Goal: Information Seeking & Learning: Learn about a topic

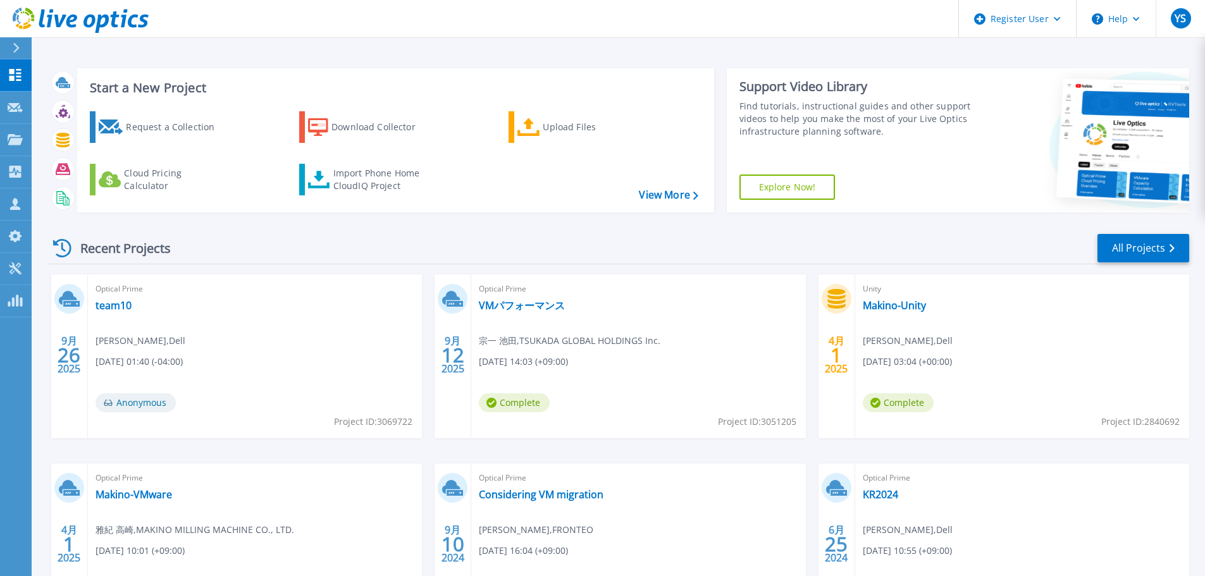
click at [570, 340] on span "[PERSON_NAME] , TSUKADA GLOBAL HOLDINGS Inc." at bounding box center [570, 341] width 182 height 14
click at [550, 309] on link "VMパフォーマンス" at bounding box center [522, 305] width 86 height 13
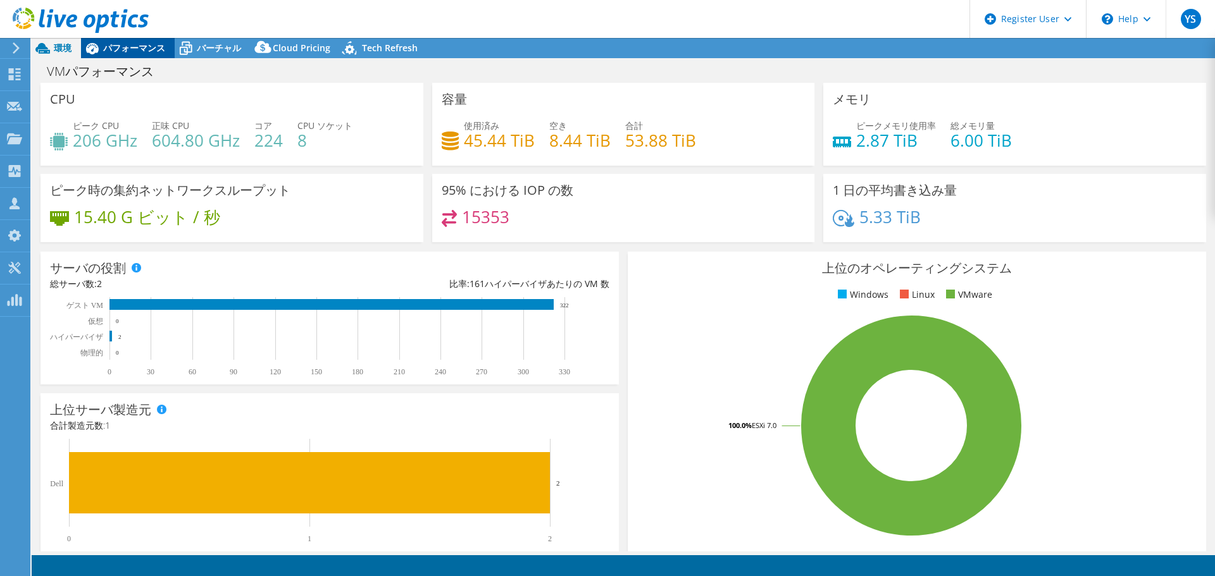
click at [147, 54] on div "パフォーマンス" at bounding box center [128, 48] width 94 height 20
select select "USD"
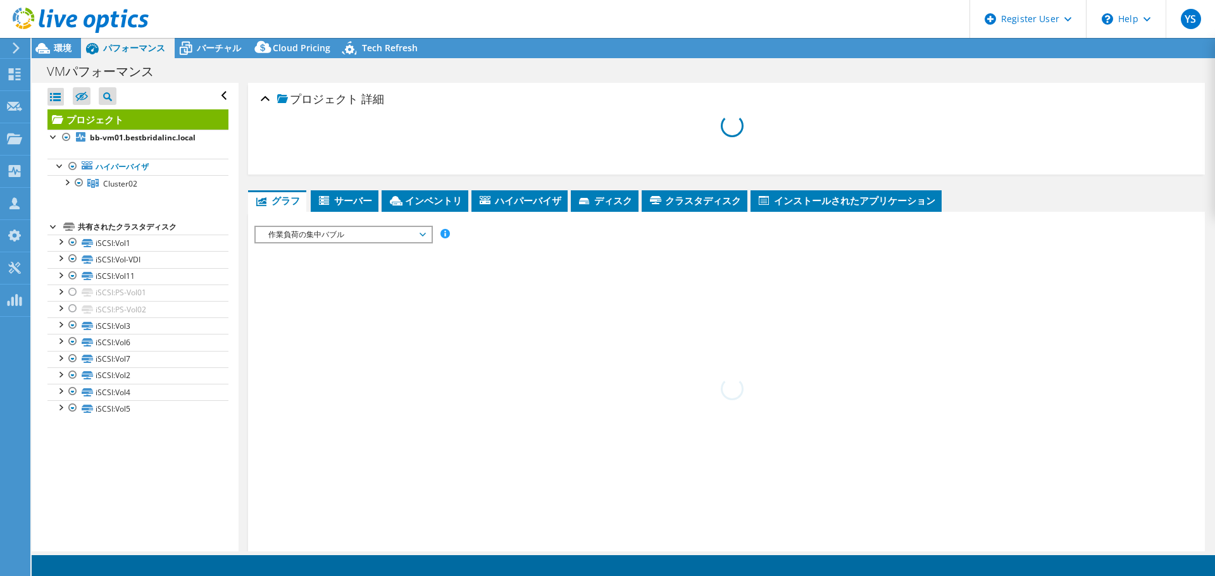
select select "Tokyo"
select select "JPY"
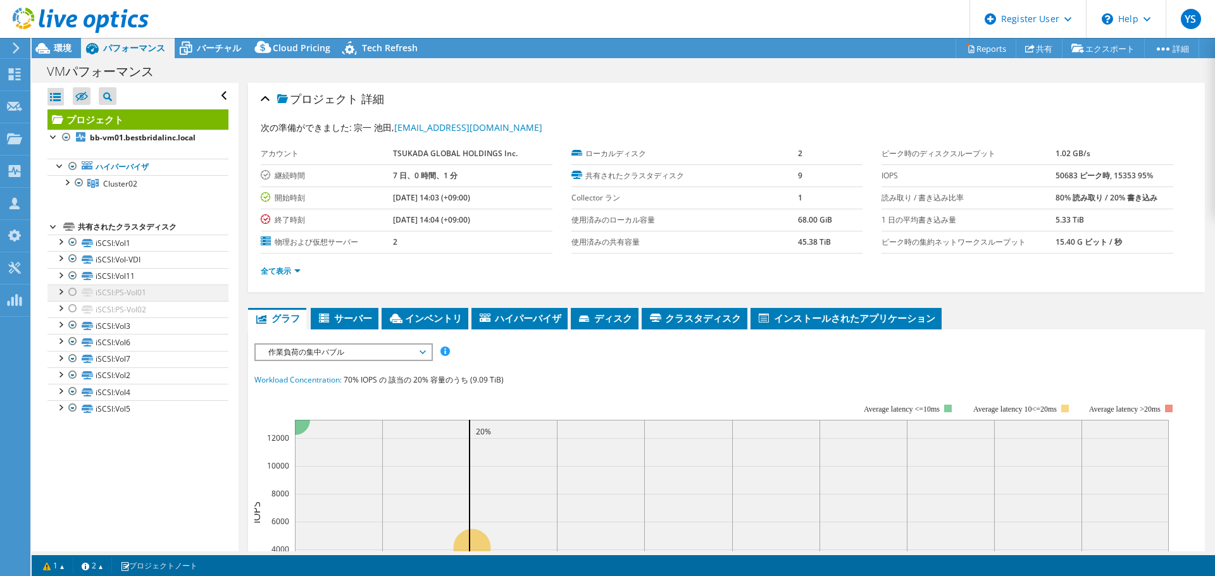
click at [61, 294] on div at bounding box center [60, 291] width 13 height 13
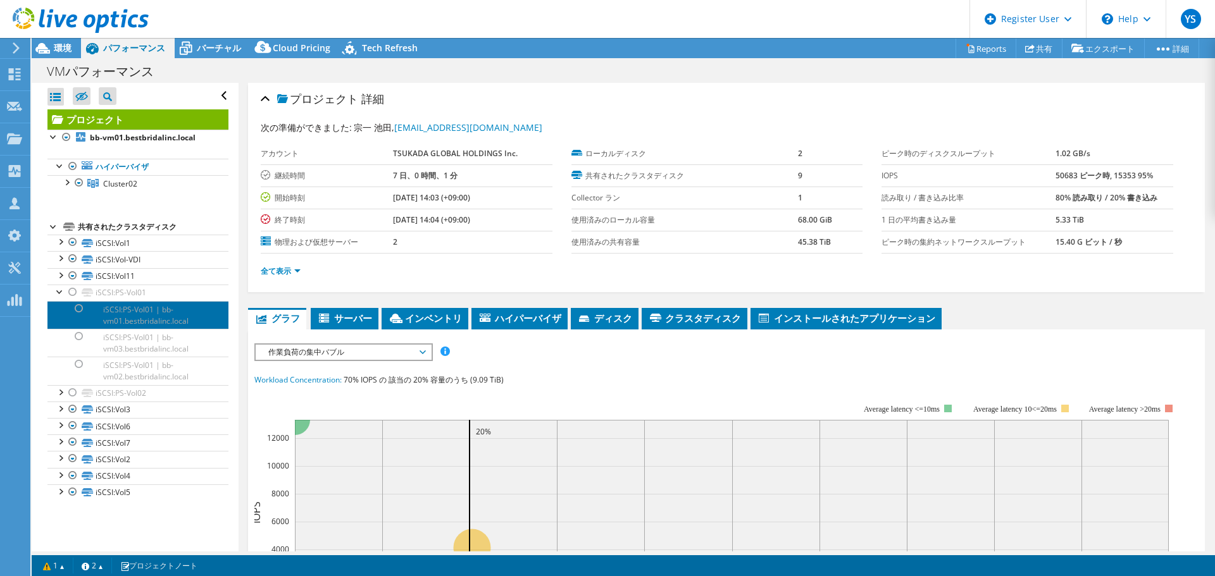
click at [115, 318] on link "iSCSI:PS-Vol01 | bb-vm01.bestbridalinc.local" at bounding box center [137, 315] width 181 height 28
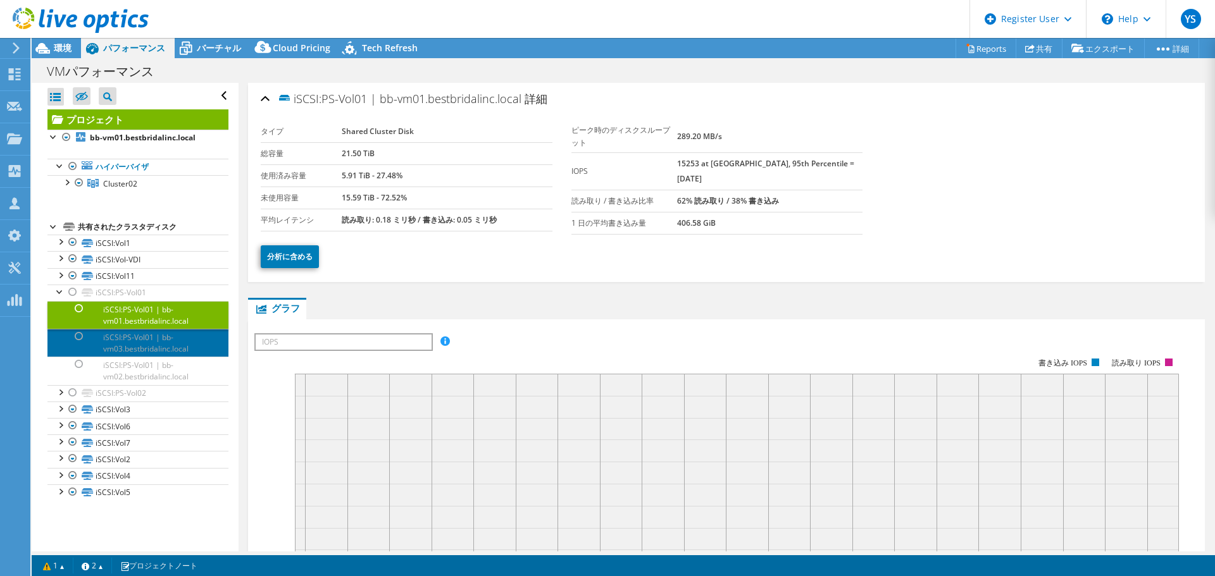
click at [149, 345] on link "iSCSI:PS-Vol01 | bb-vm03.bestbridalinc.local" at bounding box center [137, 343] width 181 height 28
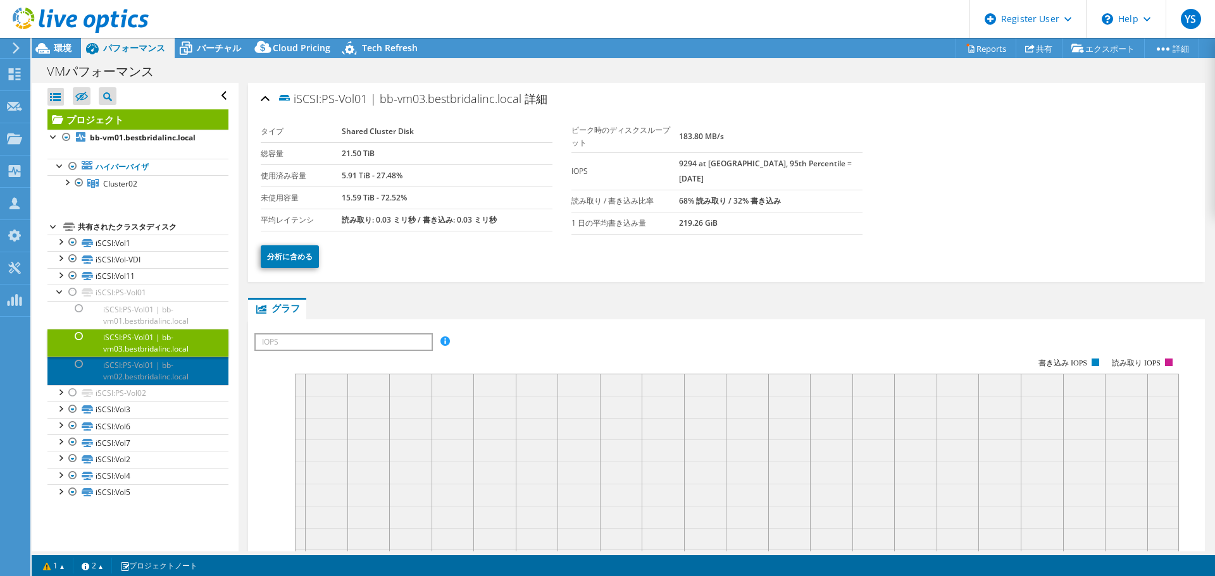
click at [165, 376] on link "iSCSI:PS-Vol01 | bb-vm02.bestbridalinc.local" at bounding box center [137, 371] width 181 height 28
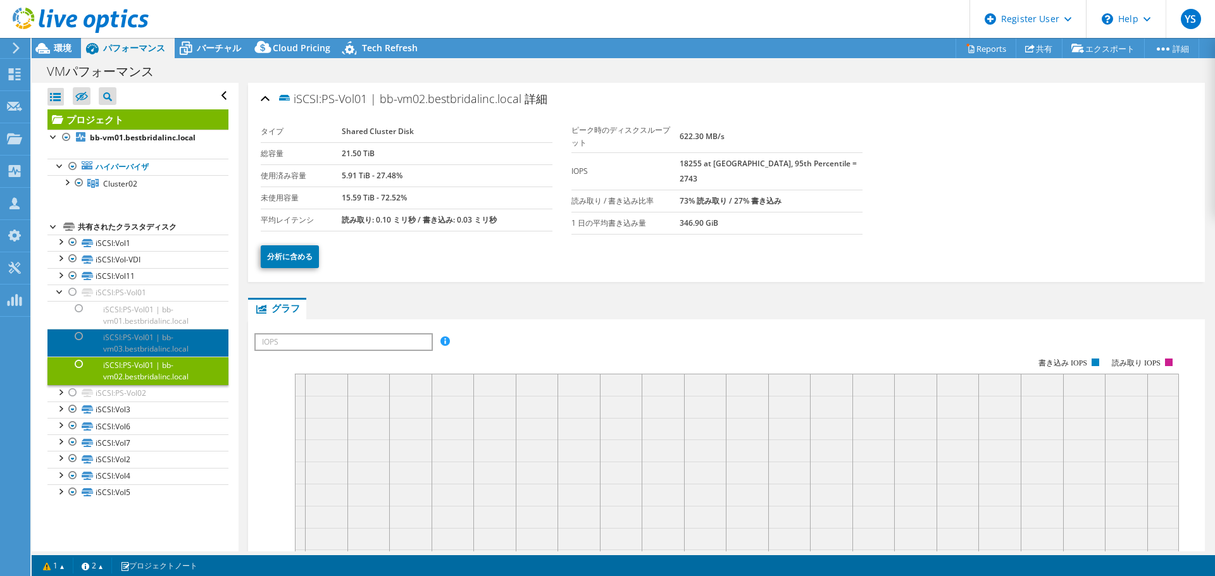
click at [166, 347] on link "iSCSI:PS-Vol01 | bb-vm03.bestbridalinc.local" at bounding box center [137, 343] width 181 height 28
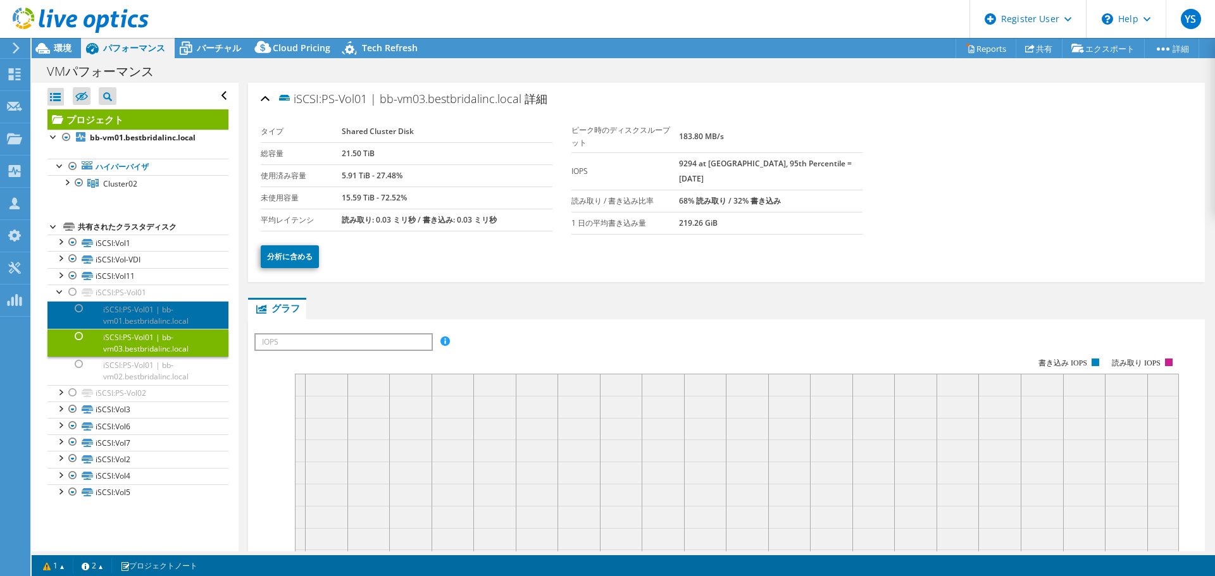
click at [152, 309] on link "iSCSI:PS-Vol01 | bb-vm01.bestbridalinc.local" at bounding box center [137, 315] width 181 height 28
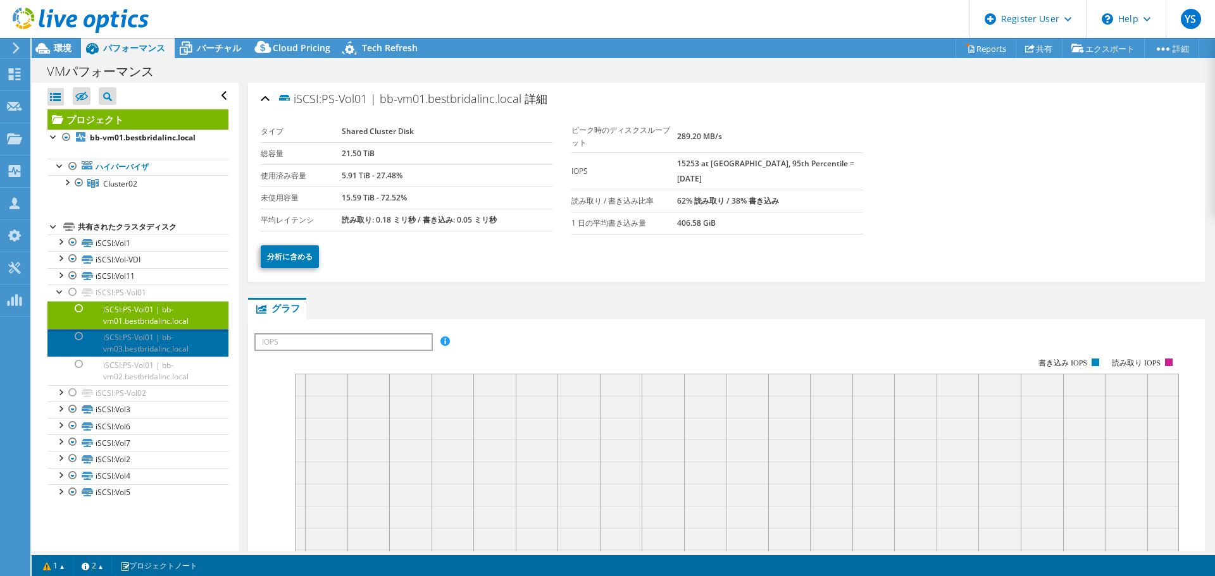
click at [156, 330] on link "iSCSI:PS-Vol01 | bb-vm03.bestbridalinc.local" at bounding box center [137, 343] width 181 height 28
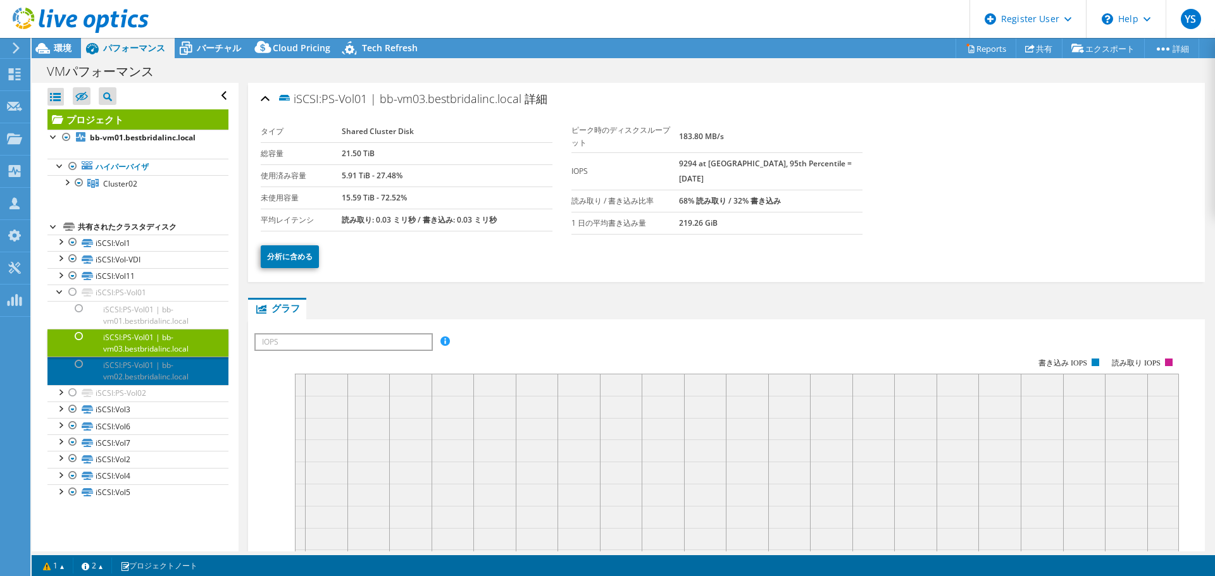
click at [142, 370] on link "iSCSI:PS-Vol01 | bb-vm02.bestbridalinc.local" at bounding box center [137, 371] width 181 height 28
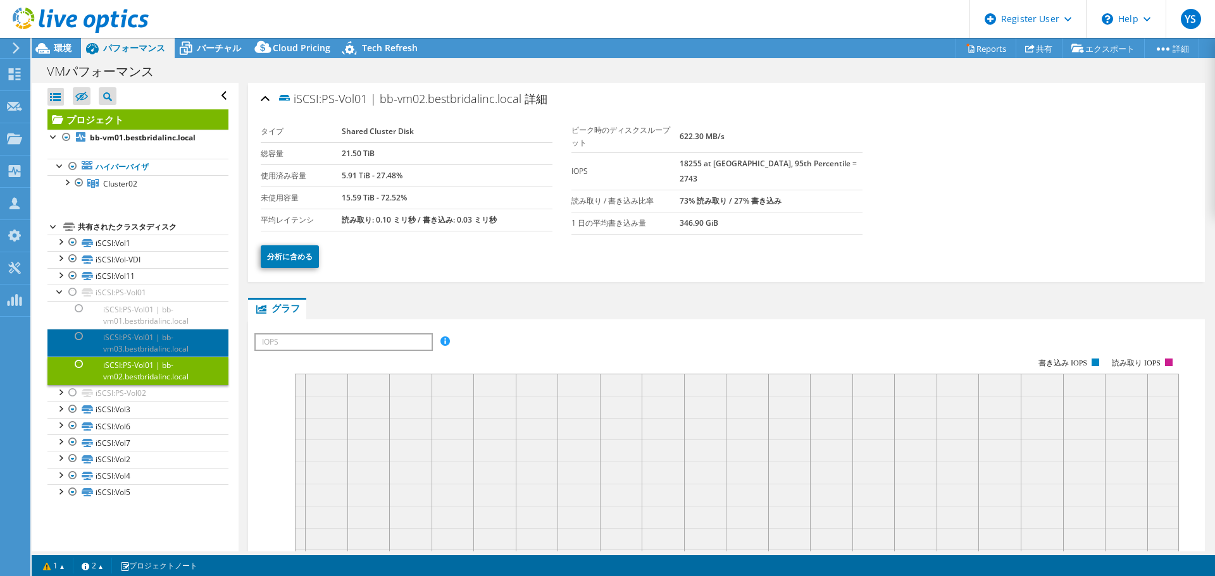
click at [147, 342] on link "iSCSI:PS-Vol01 | bb-vm03.bestbridalinc.local" at bounding box center [137, 343] width 181 height 28
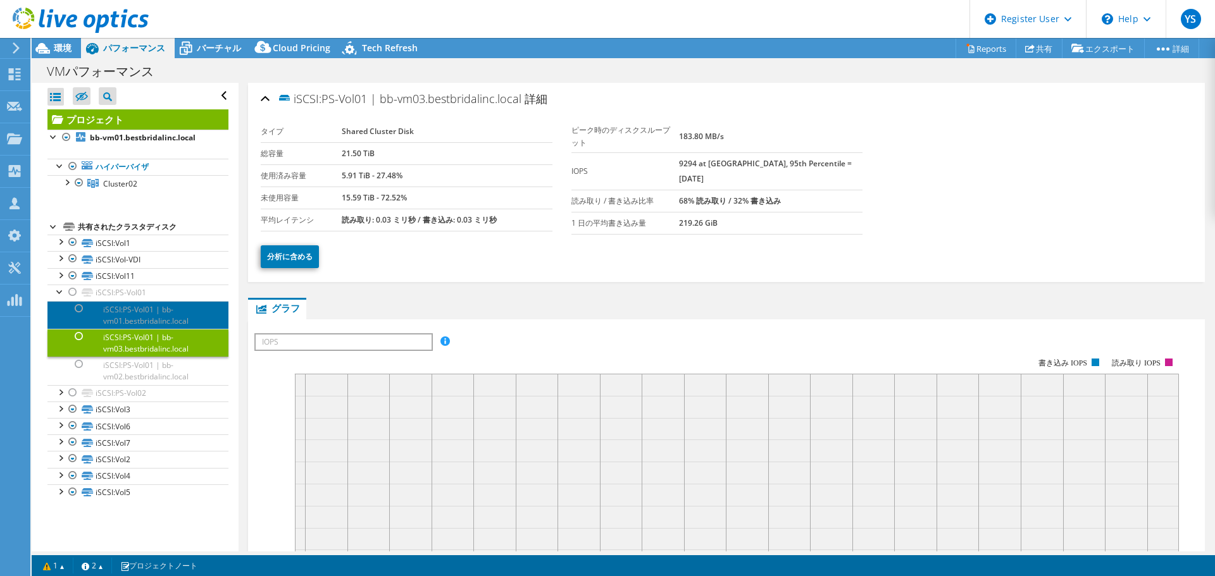
click at [142, 307] on link "iSCSI:PS-Vol01 | bb-vm01.bestbridalinc.local" at bounding box center [137, 315] width 181 height 28
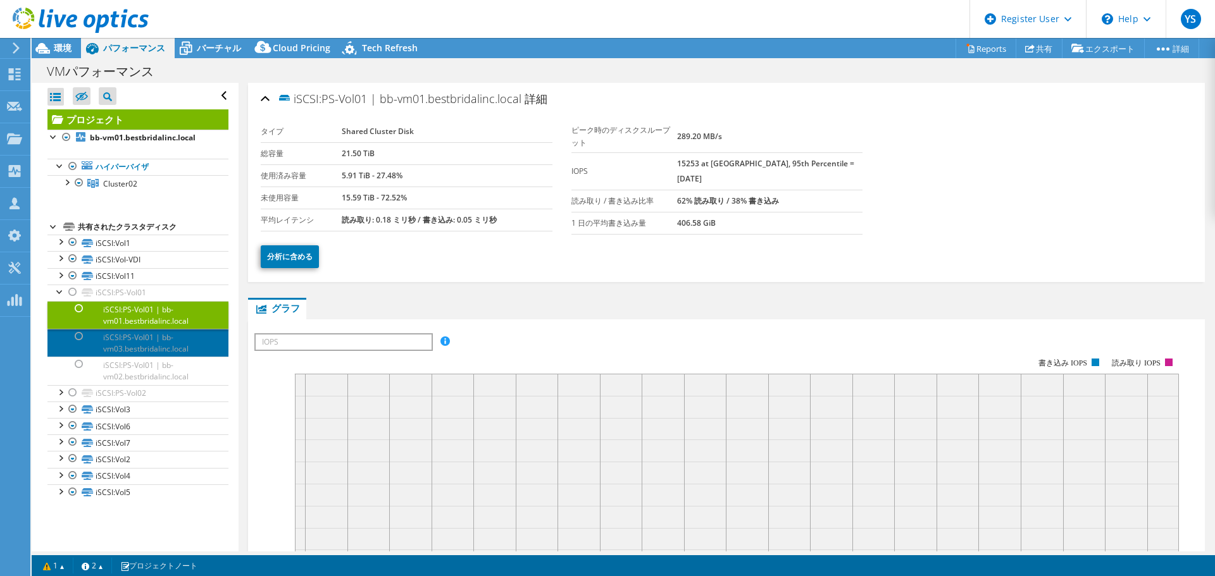
click at [142, 336] on link "iSCSI:PS-Vol01 | bb-vm03.bestbridalinc.local" at bounding box center [137, 343] width 181 height 28
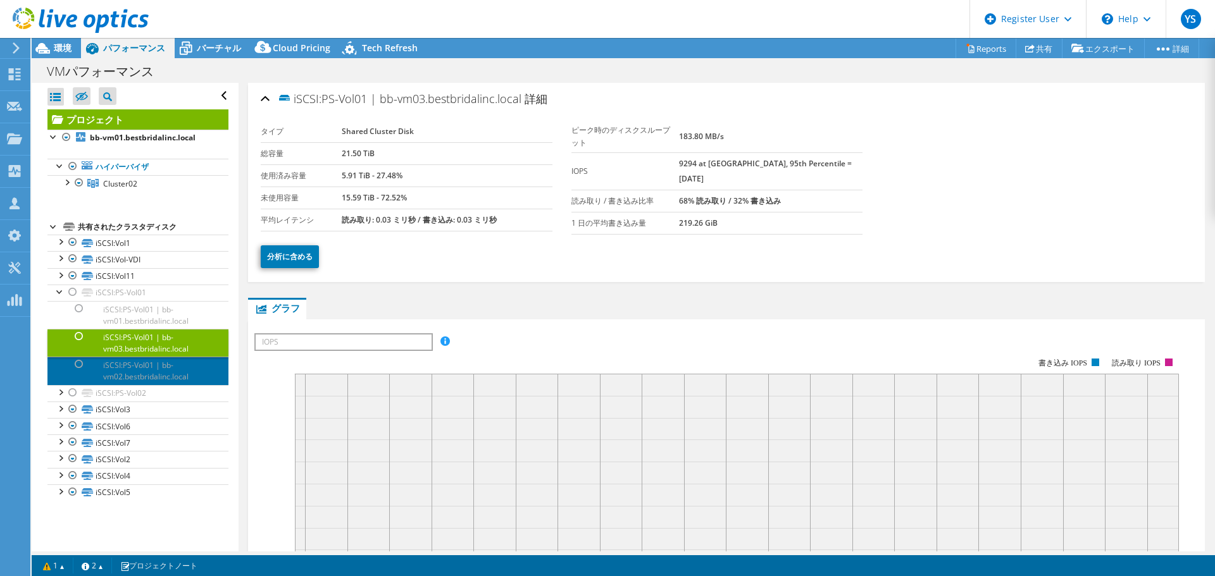
click at [140, 364] on link "iSCSI:PS-Vol01 | bb-vm02.bestbridalinc.local" at bounding box center [137, 371] width 181 height 28
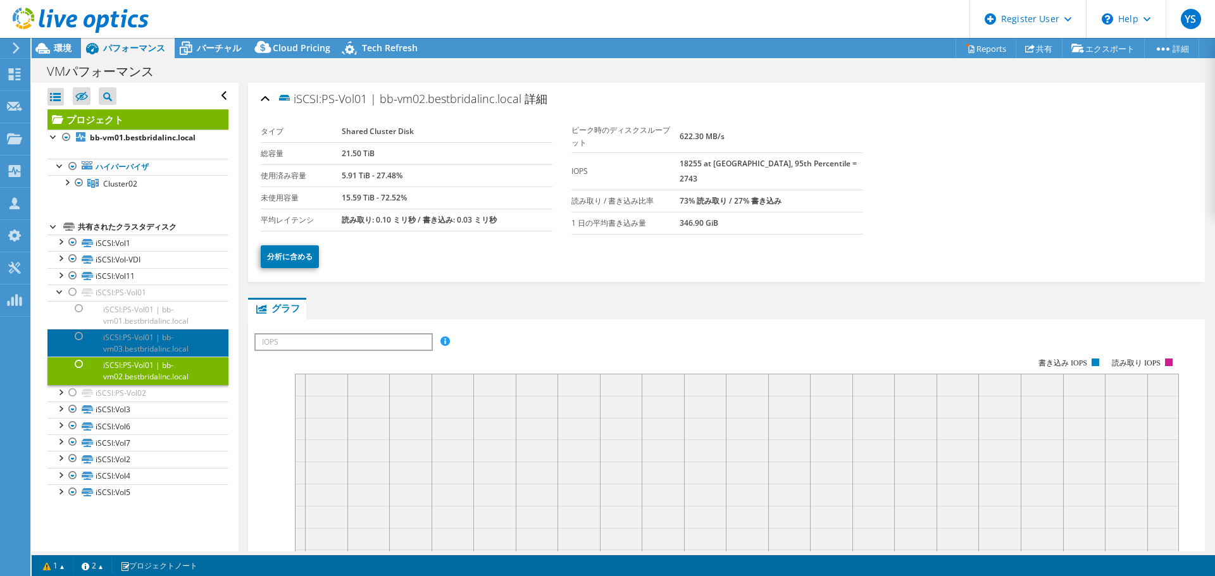
click at [142, 335] on link "iSCSI:PS-Vol01 | bb-vm03.bestbridalinc.local" at bounding box center [137, 343] width 181 height 28
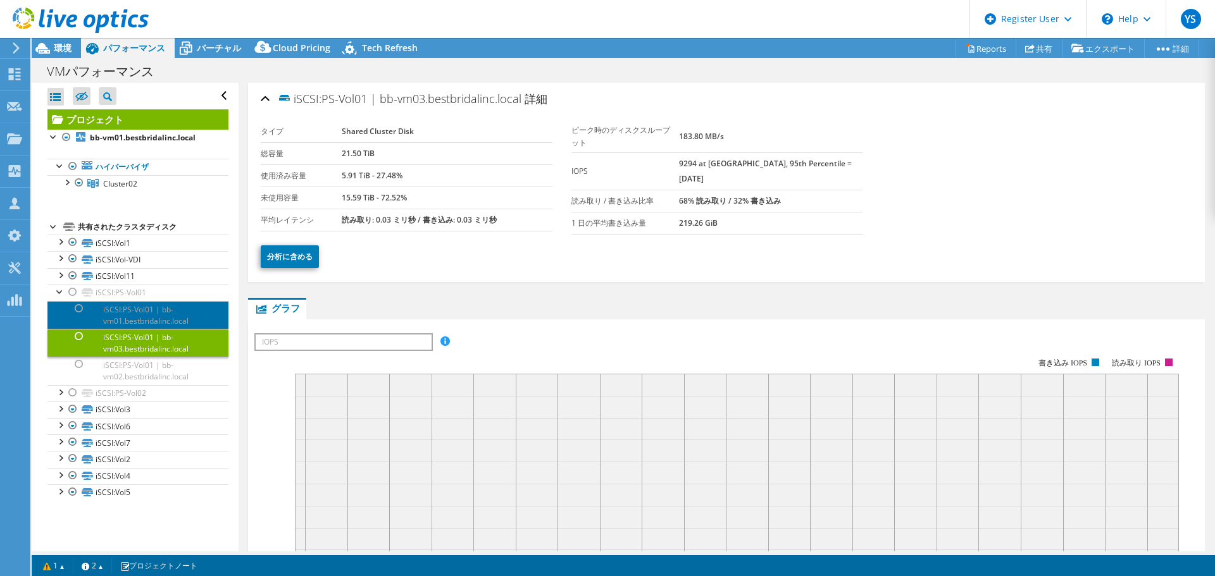
click at [140, 308] on link "iSCSI:PS-Vol01 | bb-vm01.bestbridalinc.local" at bounding box center [137, 315] width 181 height 28
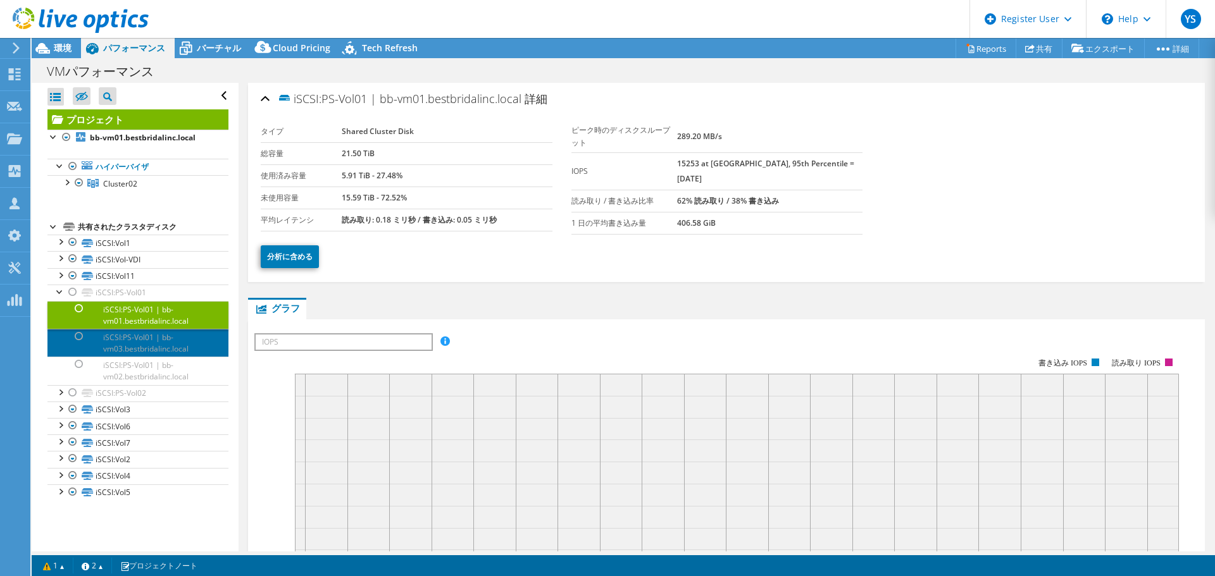
click at [154, 355] on link "iSCSI:PS-Vol01 | bb-vm03.bestbridalinc.local" at bounding box center [137, 343] width 181 height 28
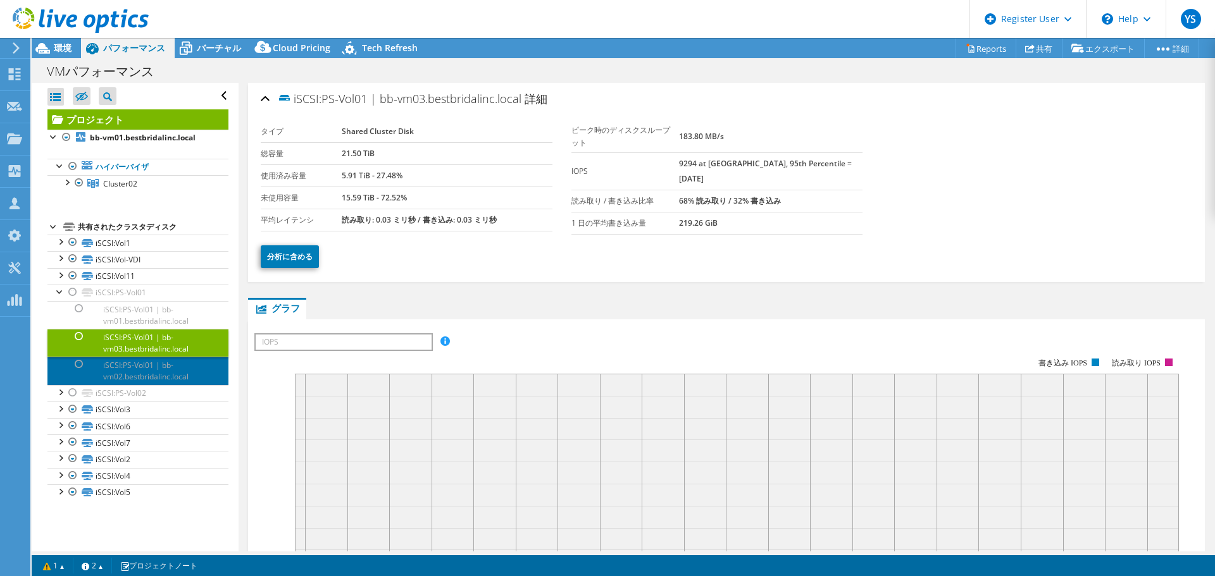
click at [153, 371] on link "iSCSI:PS-Vol01 | bb-vm02.bestbridalinc.local" at bounding box center [137, 371] width 181 height 28
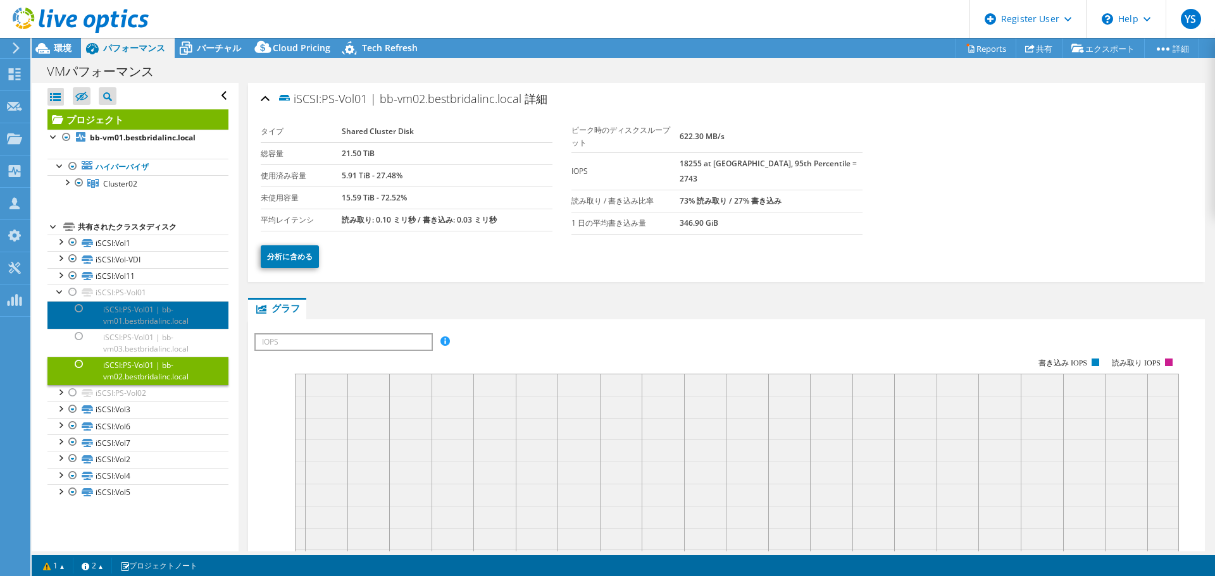
click at [132, 321] on link "iSCSI:PS-Vol01 | bb-vm01.bestbridalinc.local" at bounding box center [137, 315] width 181 height 28
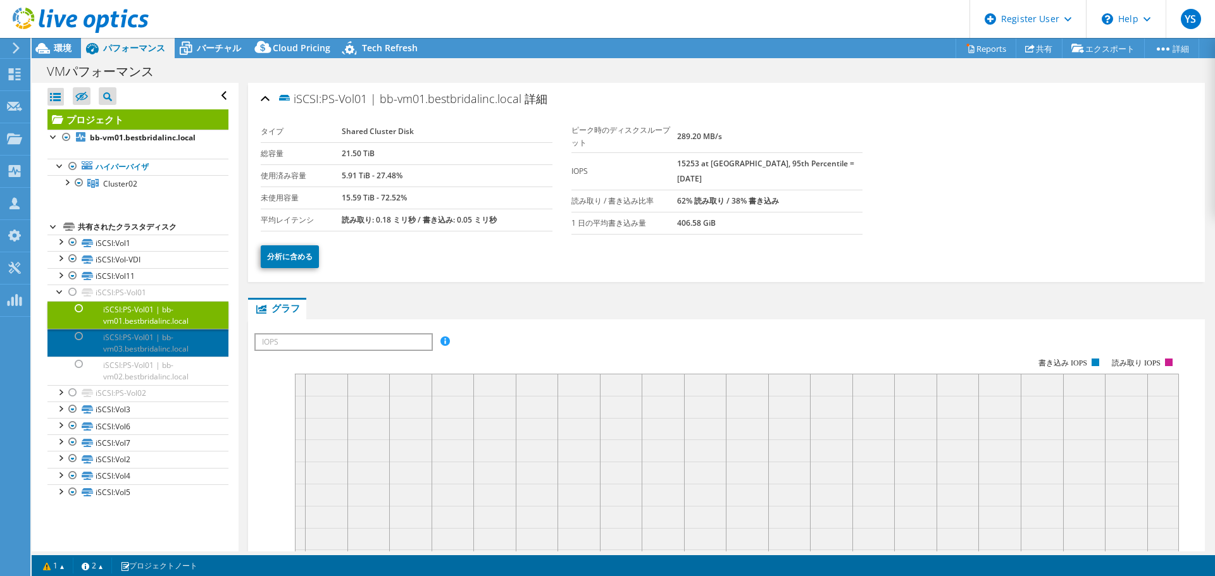
click at [139, 345] on link "iSCSI:PS-Vol01 | bb-vm03.bestbridalinc.local" at bounding box center [137, 343] width 181 height 28
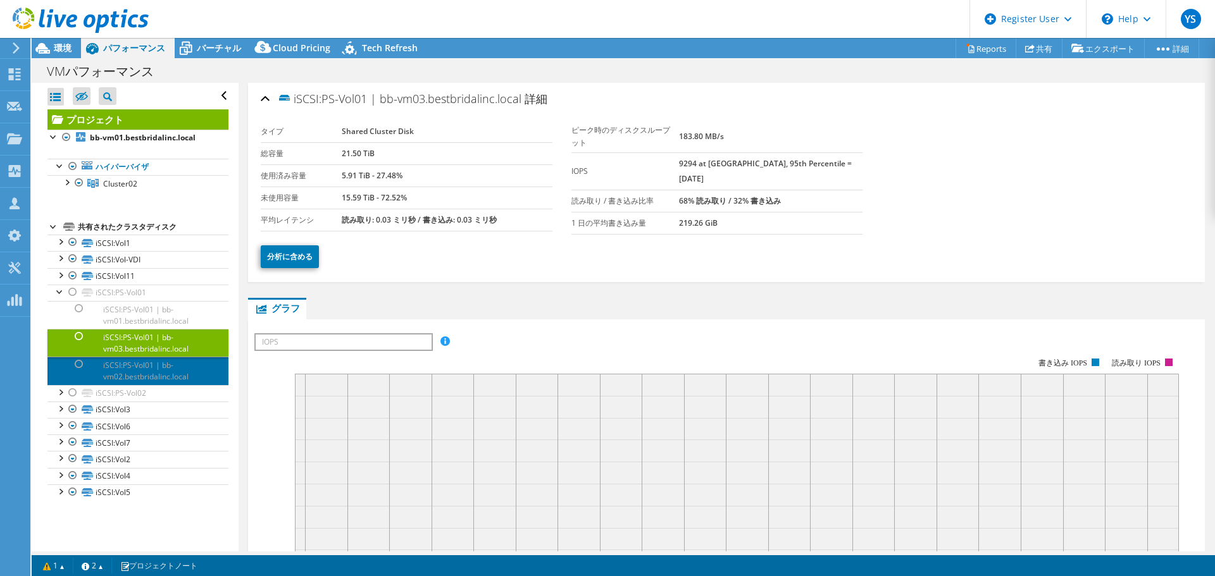
click at [141, 383] on link "iSCSI:PS-Vol01 | bb-vm02.bestbridalinc.local" at bounding box center [137, 371] width 181 height 28
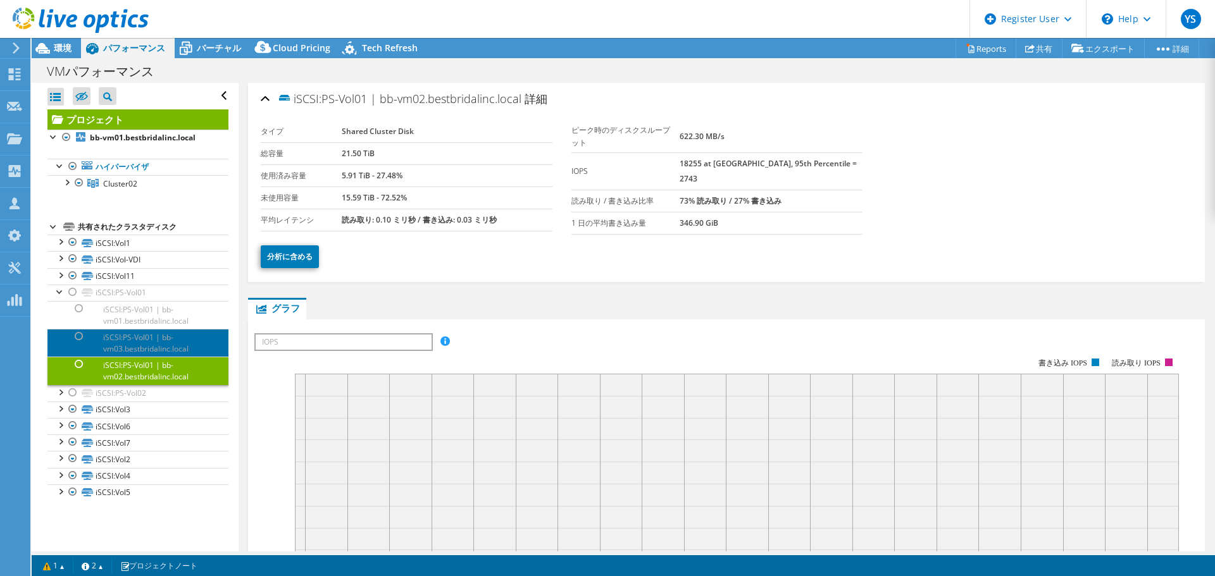
click at [134, 345] on link "iSCSI:PS-Vol01 | bb-vm03.bestbridalinc.local" at bounding box center [137, 343] width 181 height 28
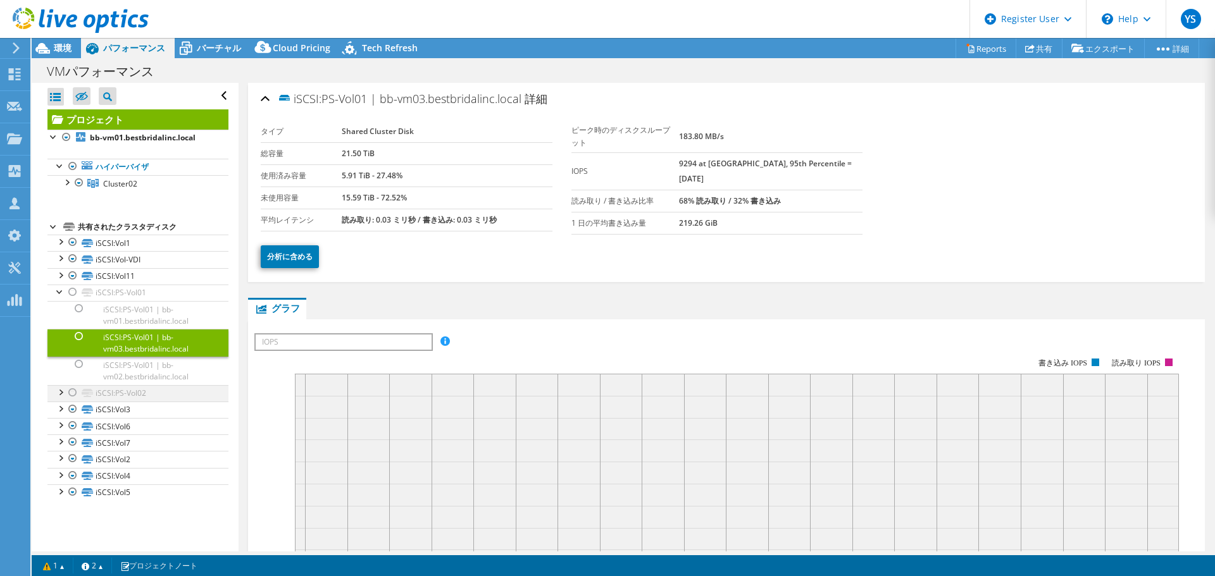
click at [58, 392] on div at bounding box center [60, 391] width 13 height 13
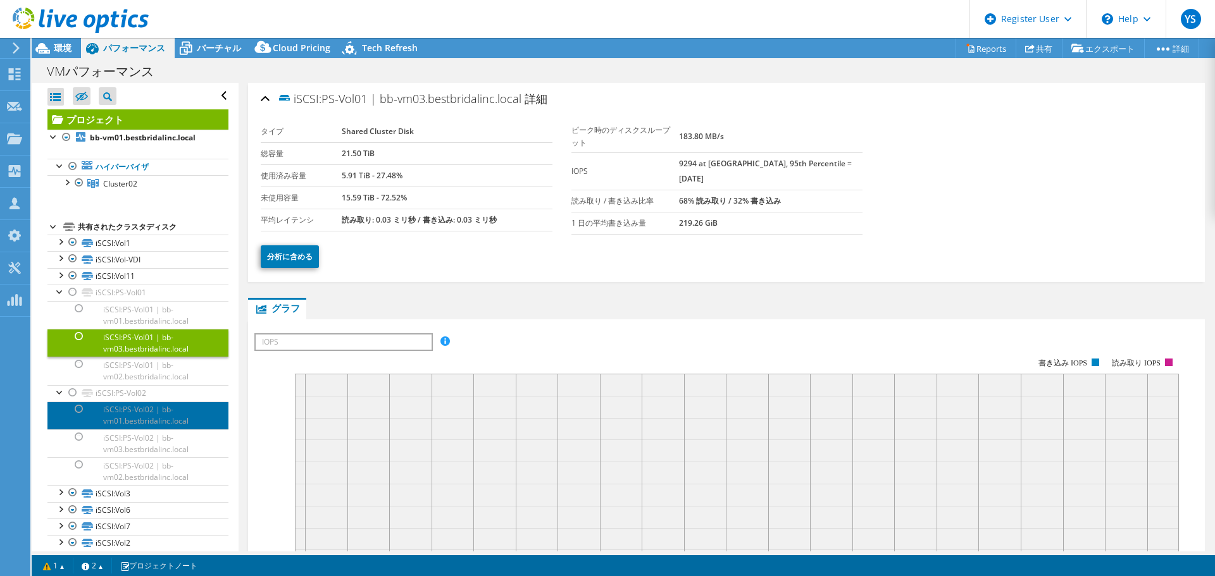
click at [139, 419] on link "iSCSI:PS-Vol02 | bb-vm01.bestbridalinc.local" at bounding box center [137, 416] width 181 height 28
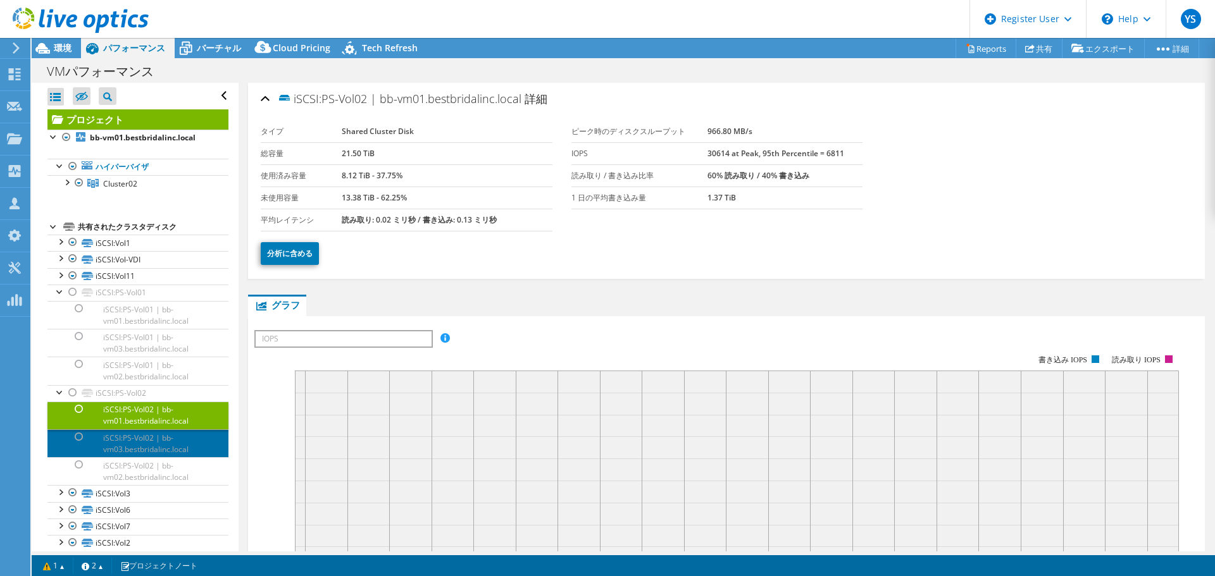
click at [140, 445] on link "iSCSI:PS-Vol02 | bb-vm03.bestbridalinc.local" at bounding box center [137, 444] width 181 height 28
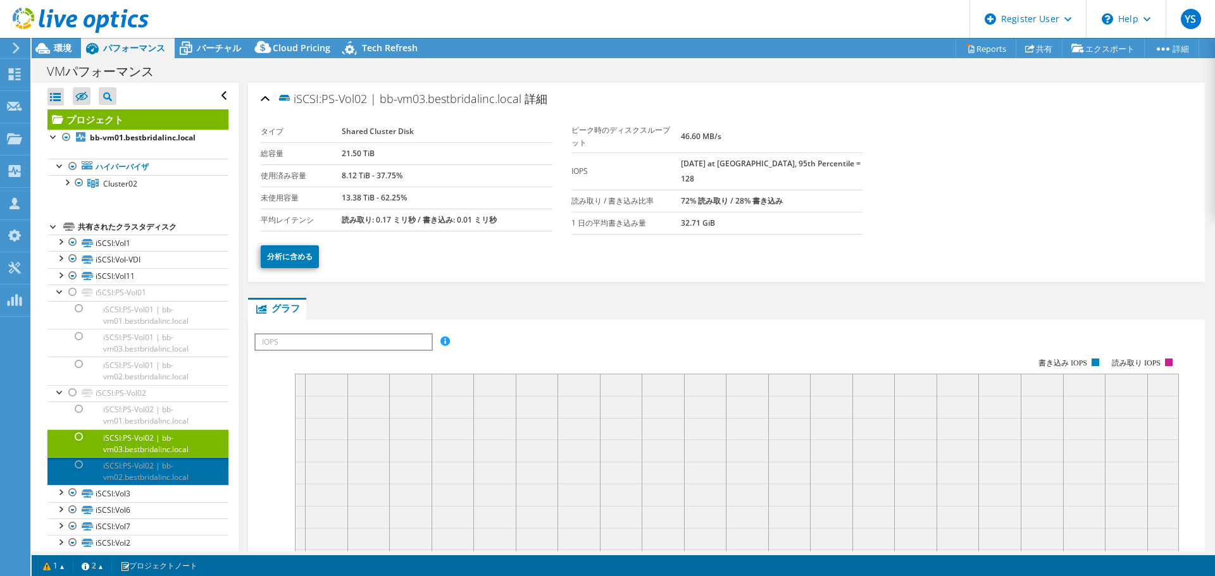
click at [140, 465] on link "iSCSI:PS-Vol02 | bb-vm02.bestbridalinc.local" at bounding box center [137, 471] width 181 height 28
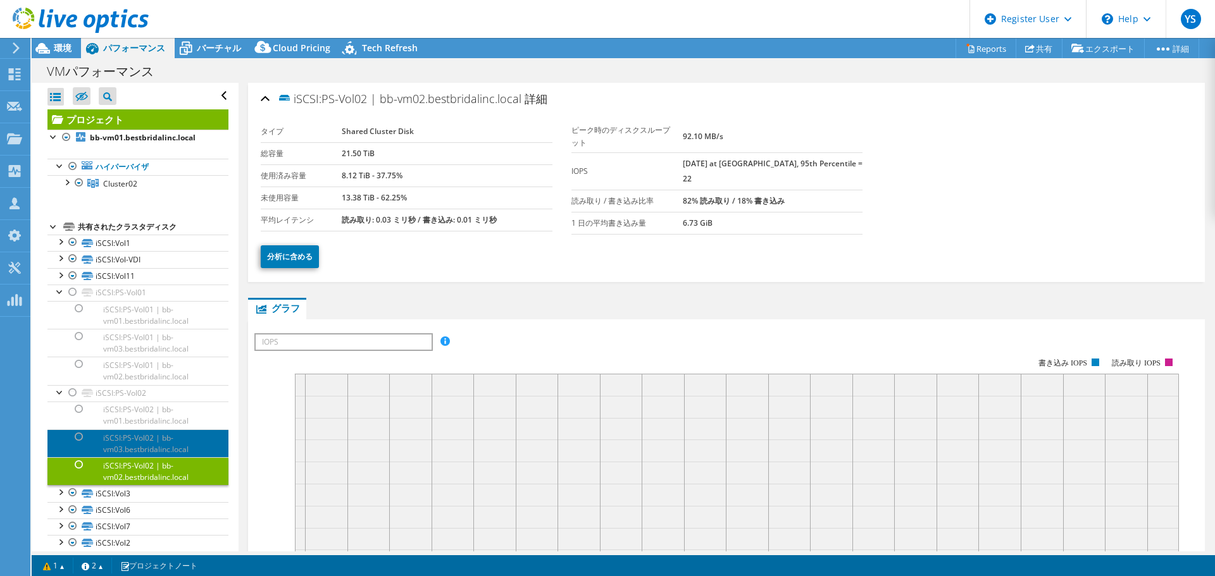
click at [140, 444] on link "iSCSI:PS-Vol02 | bb-vm03.bestbridalinc.local" at bounding box center [137, 444] width 181 height 28
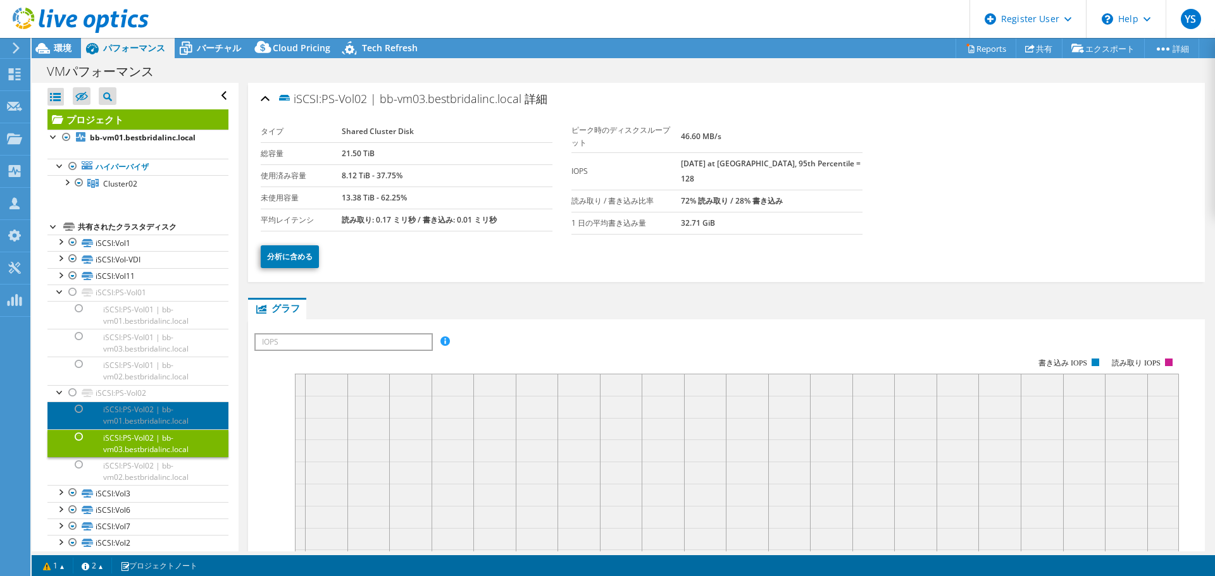
click at [144, 402] on link "iSCSI:PS-Vol02 | bb-vm01.bestbridalinc.local" at bounding box center [137, 416] width 181 height 28
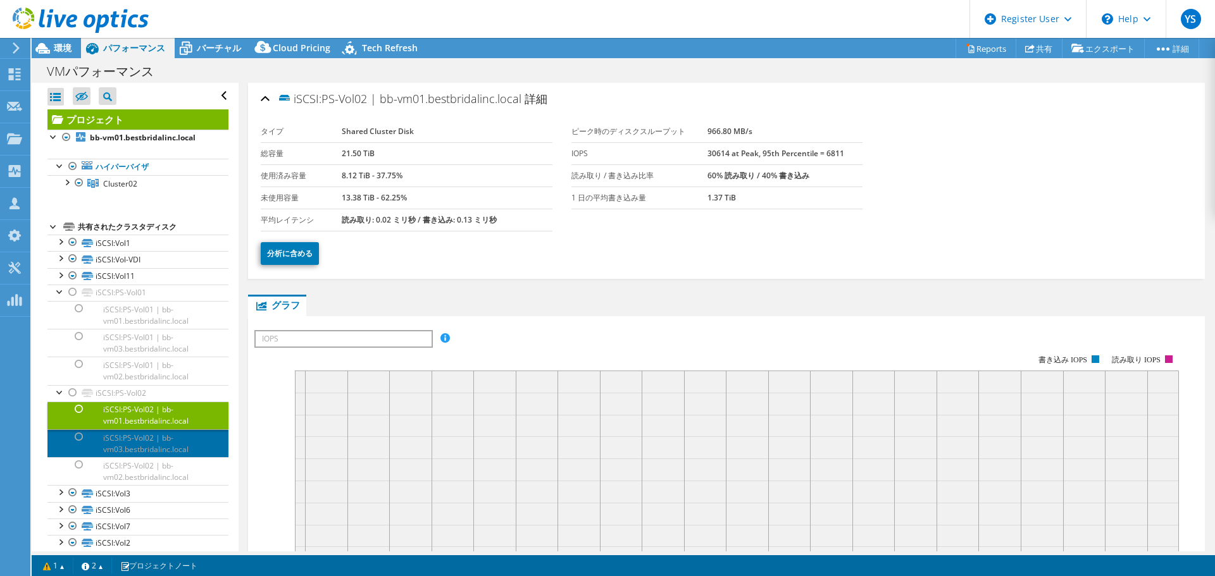
click at [147, 440] on link "iSCSI:PS-Vol02 | bb-vm03.bestbridalinc.local" at bounding box center [137, 444] width 181 height 28
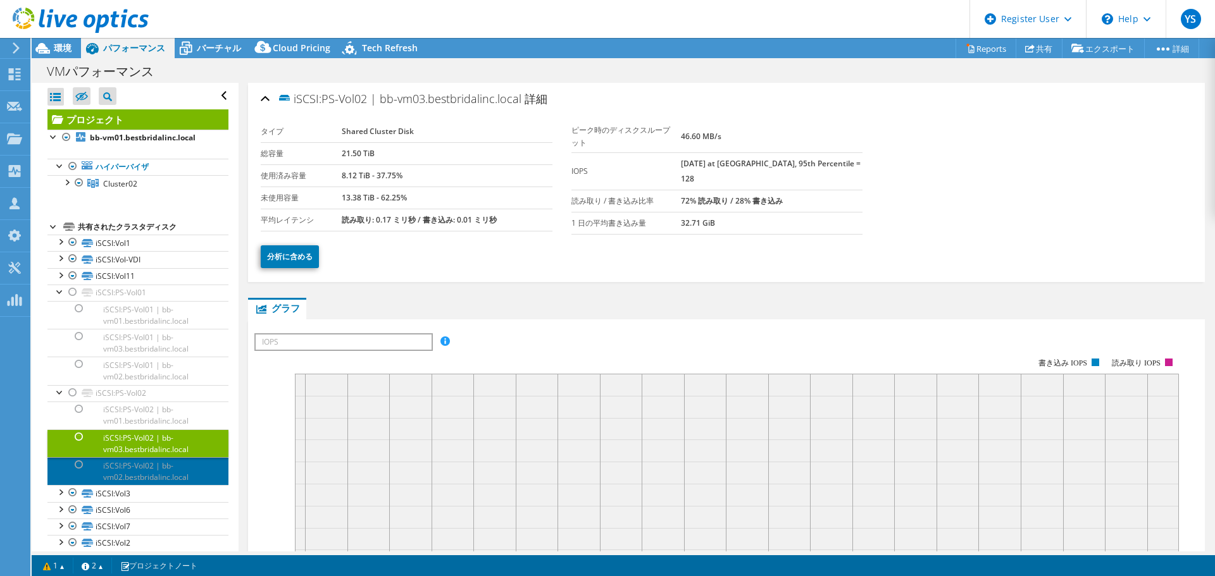
click at [142, 465] on link "iSCSI:PS-Vol02 | bb-vm02.bestbridalinc.local" at bounding box center [137, 471] width 181 height 28
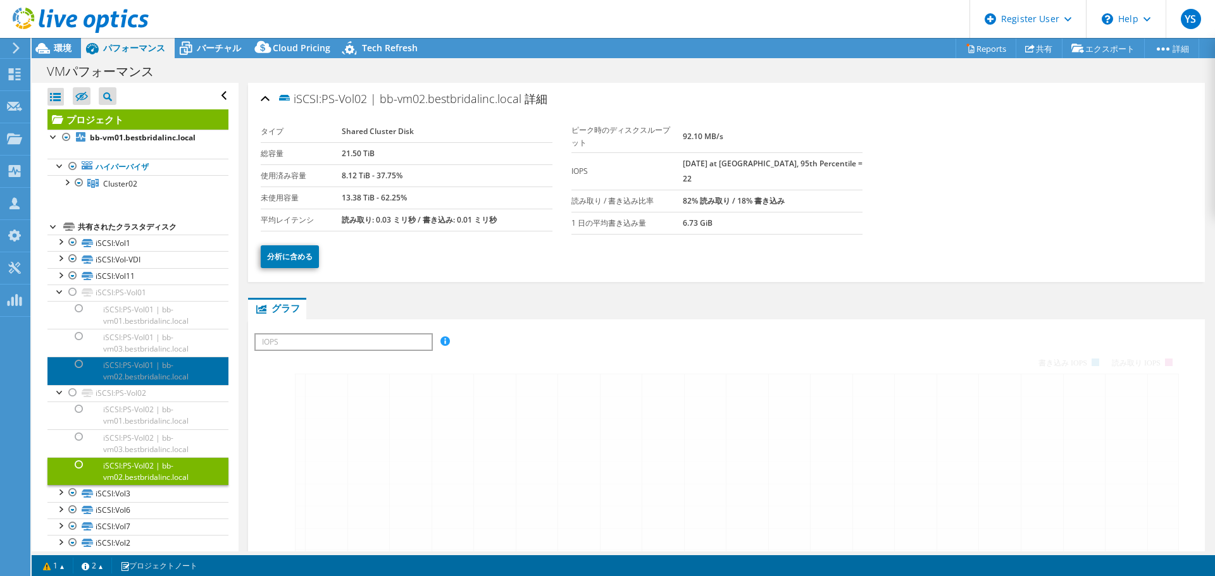
click at [139, 360] on link "iSCSI:PS-Vol01 | bb-vm02.bestbridalinc.local" at bounding box center [137, 371] width 181 height 28
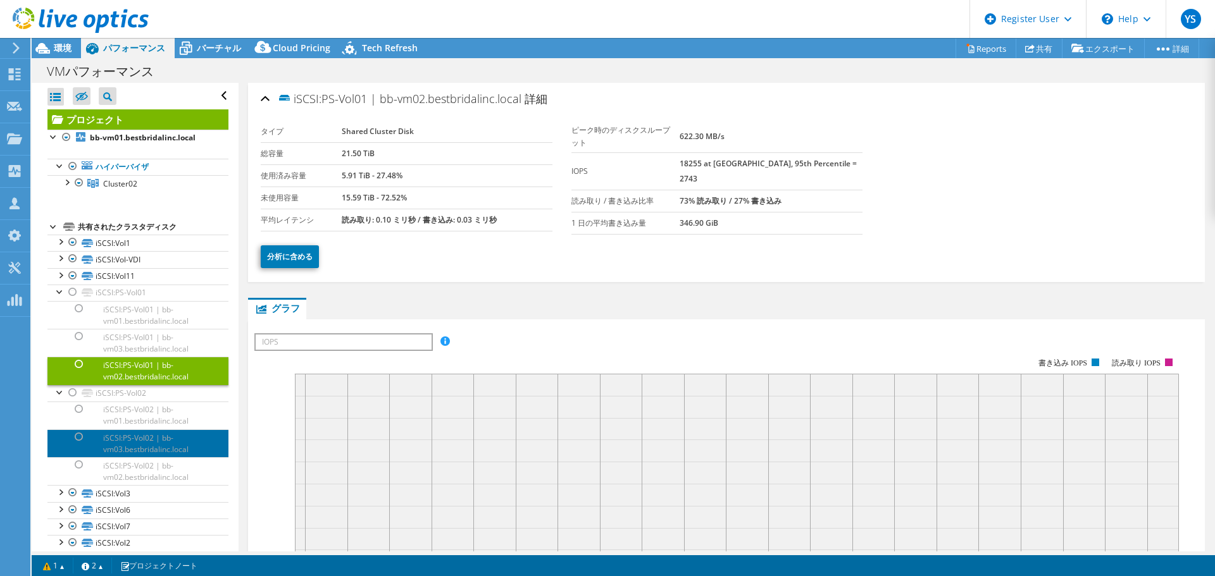
click at [139, 444] on link "iSCSI:PS-Vol02 | bb-vm03.bestbridalinc.local" at bounding box center [137, 444] width 181 height 28
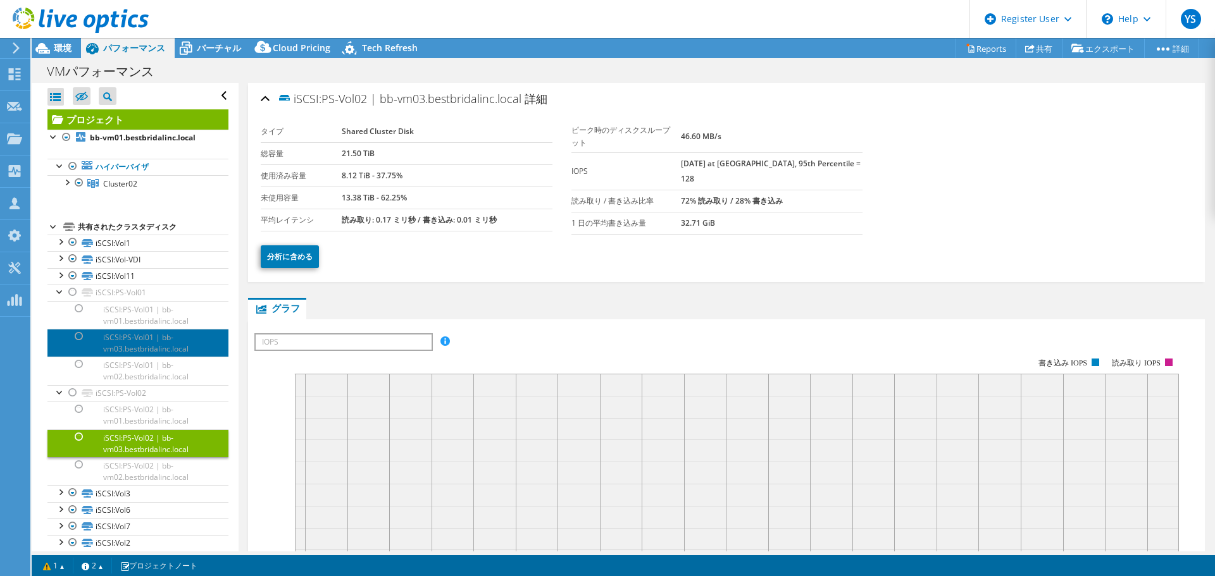
click at [135, 339] on link "iSCSI:PS-Vol01 | bb-vm03.bestbridalinc.local" at bounding box center [137, 343] width 181 height 28
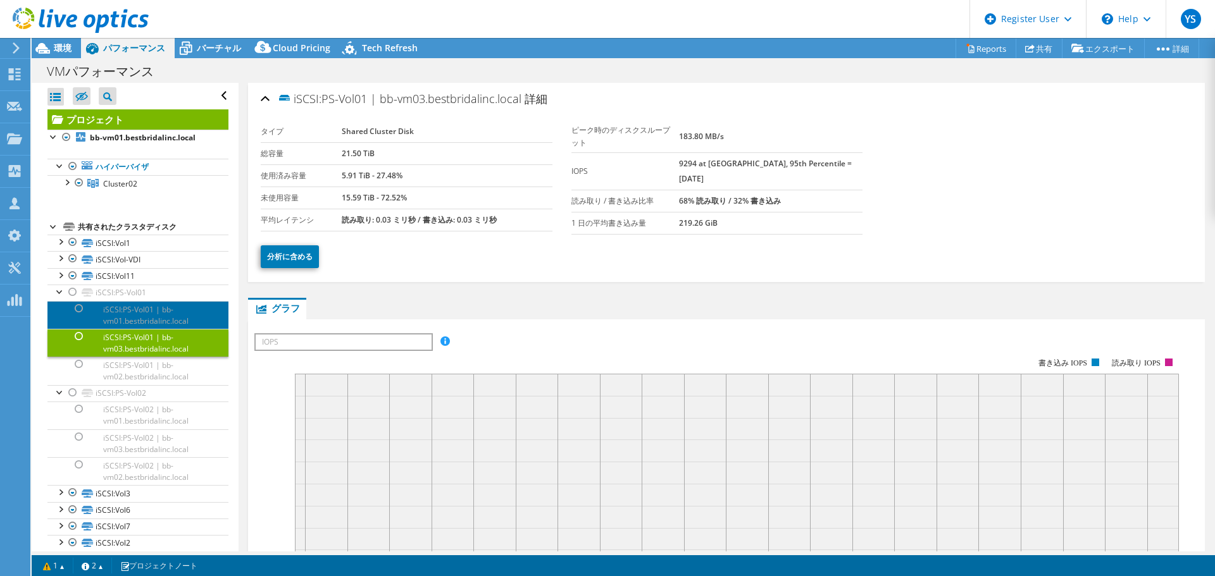
click at [156, 321] on link "iSCSI:PS-Vol01 | bb-vm01.bestbridalinc.local" at bounding box center [137, 315] width 181 height 28
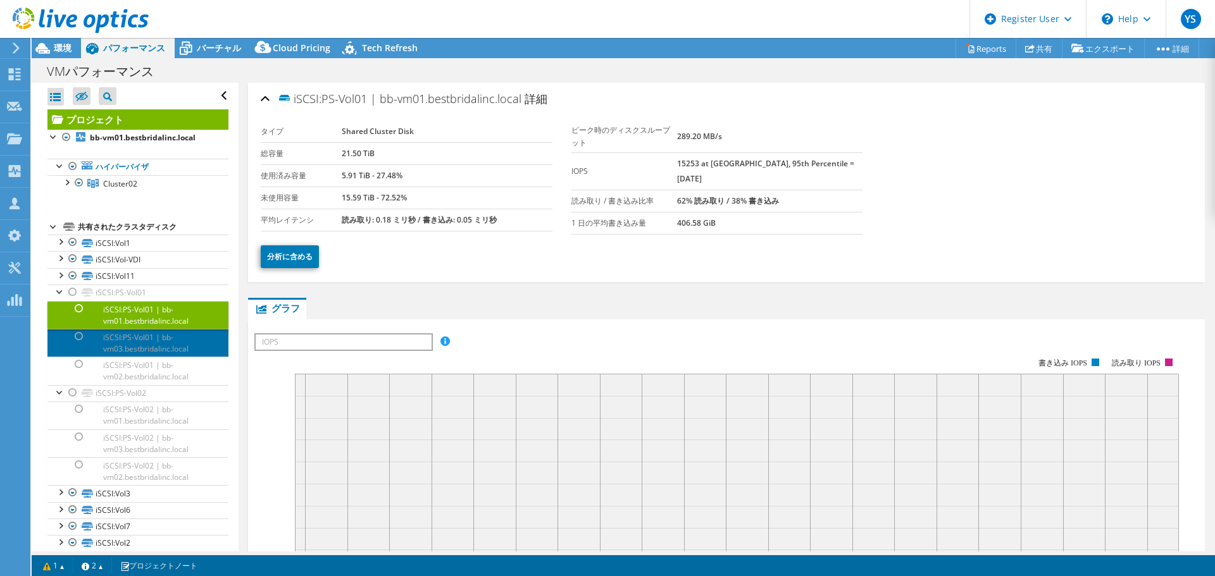
click at [156, 352] on link "iSCSI:PS-Vol01 | bb-vm03.bestbridalinc.local" at bounding box center [137, 343] width 181 height 28
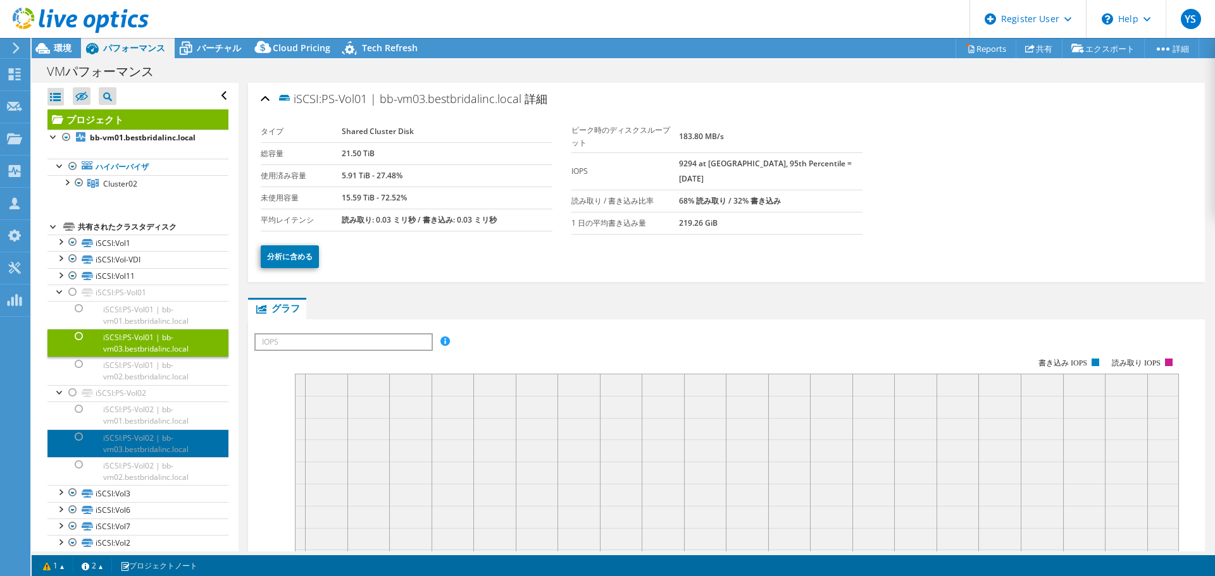
click at [141, 444] on link "iSCSI:PS-Vol02 | bb-vm03.bestbridalinc.local" at bounding box center [137, 444] width 181 height 28
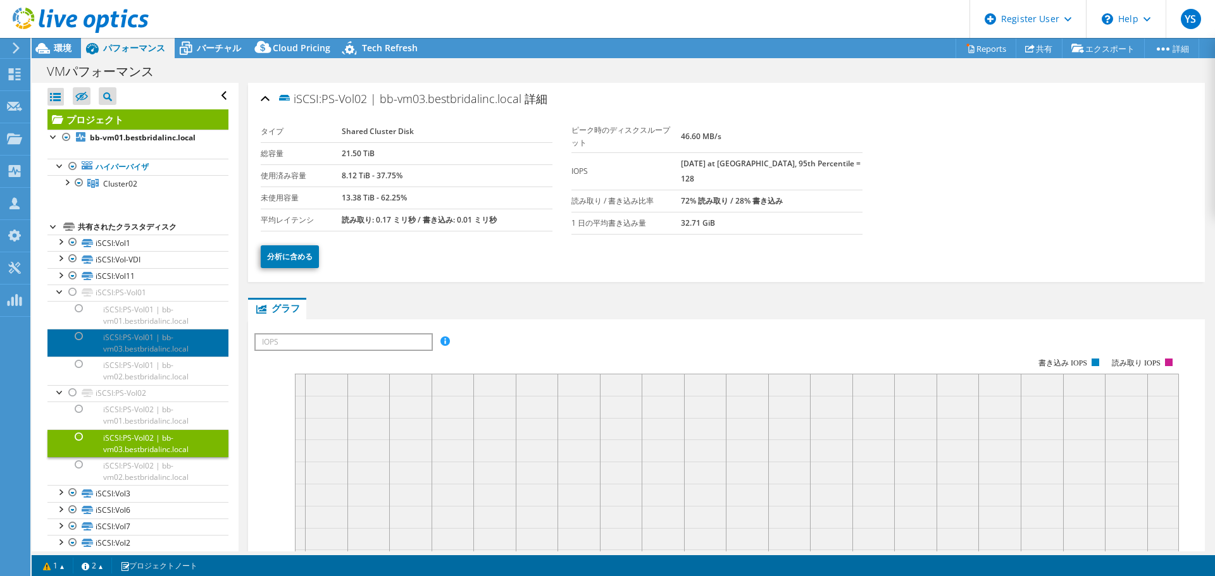
click at [136, 344] on link "iSCSI:PS-Vol01 | bb-vm03.bestbridalinc.local" at bounding box center [137, 343] width 181 height 28
